Goal: Find specific page/section: Find specific page/section

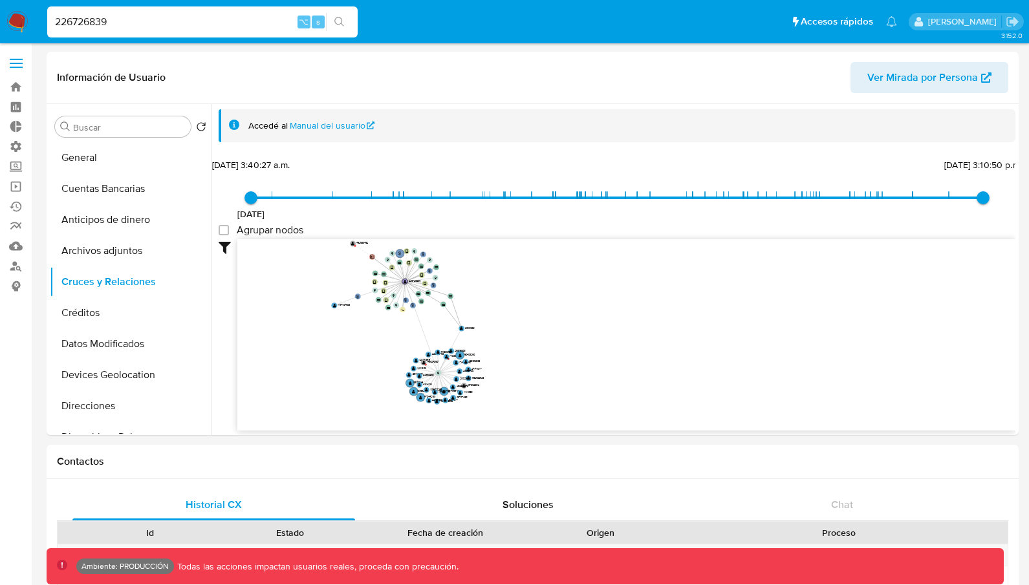
select select "10"
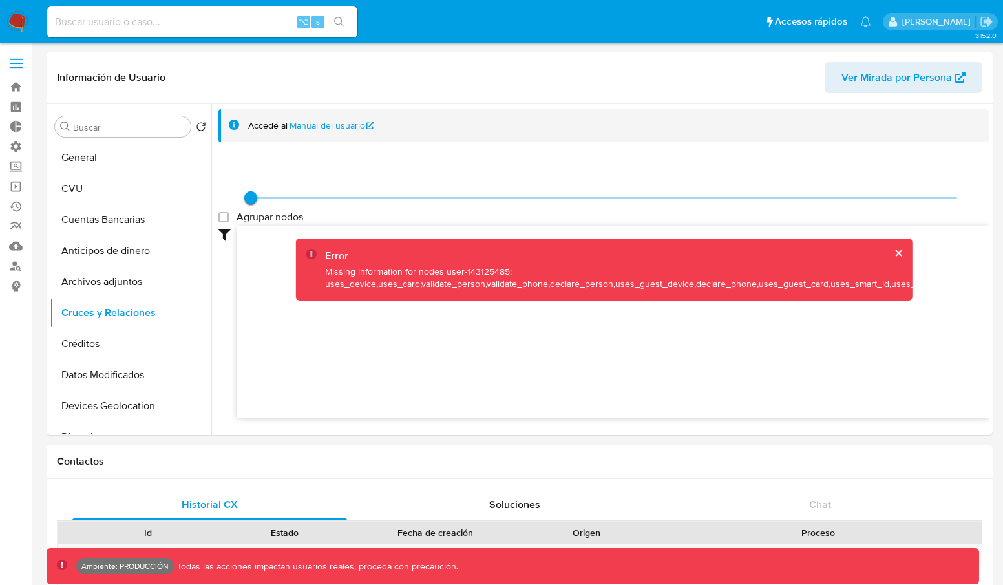
select select "10"
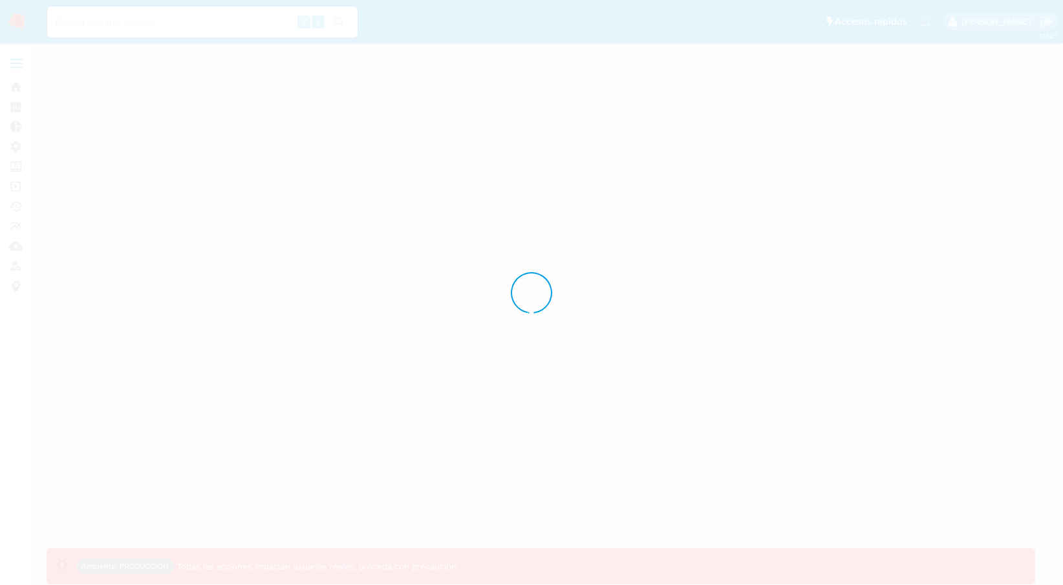
click at [199, 25] on div at bounding box center [531, 292] width 1063 height 585
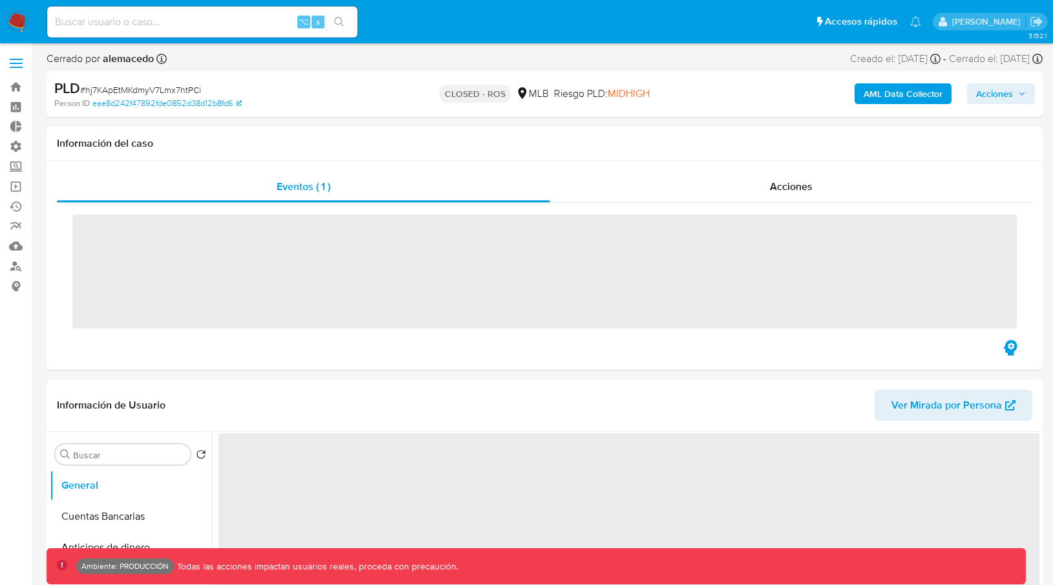
click at [200, 23] on input at bounding box center [202, 22] width 310 height 17
paste input "143125485"
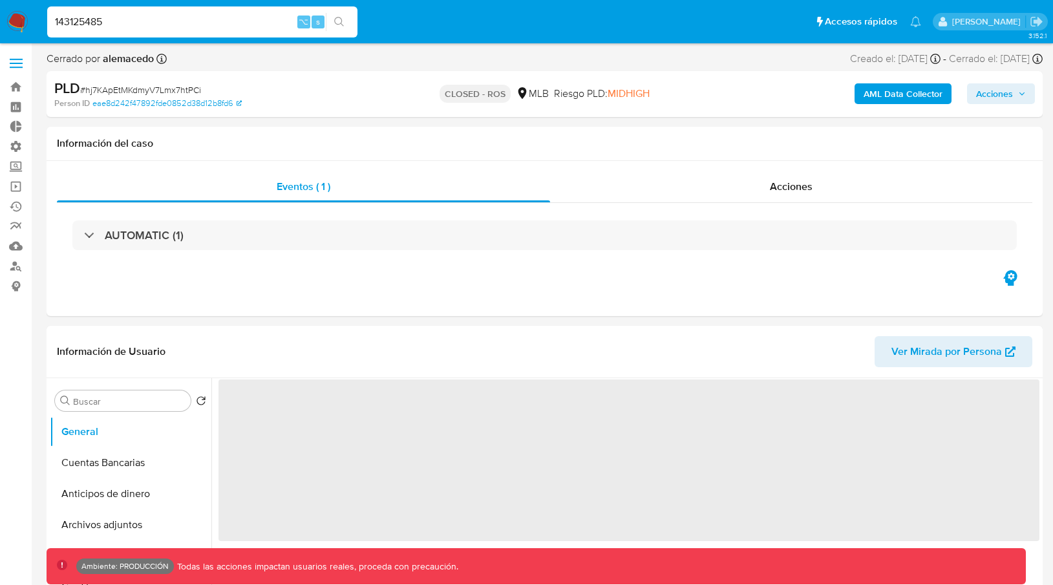
type input "143125485"
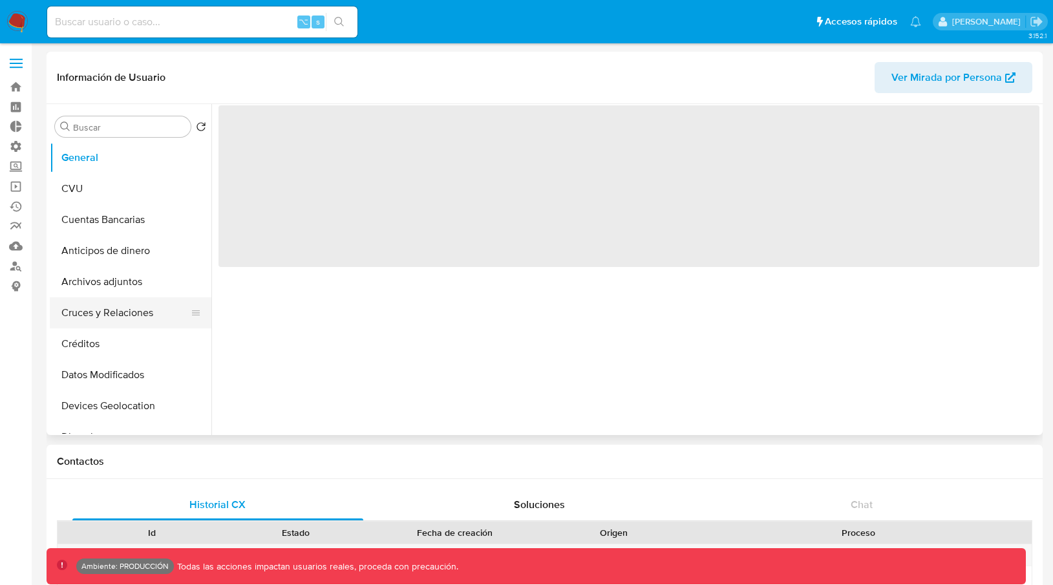
click at [129, 305] on button "Cruces y Relaciones" at bounding box center [125, 312] width 151 height 31
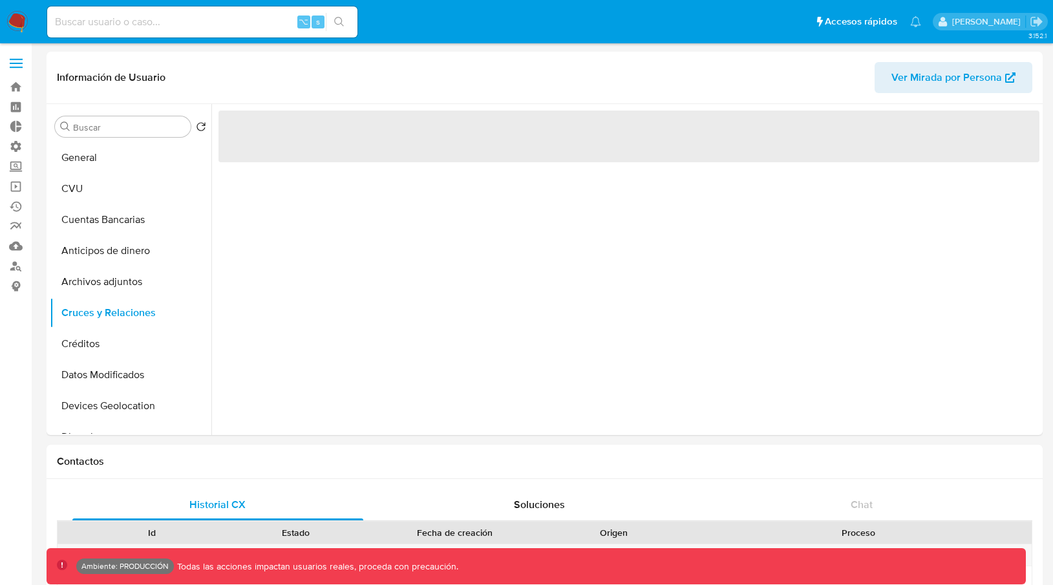
select select "10"
